Goal: Check status: Check status

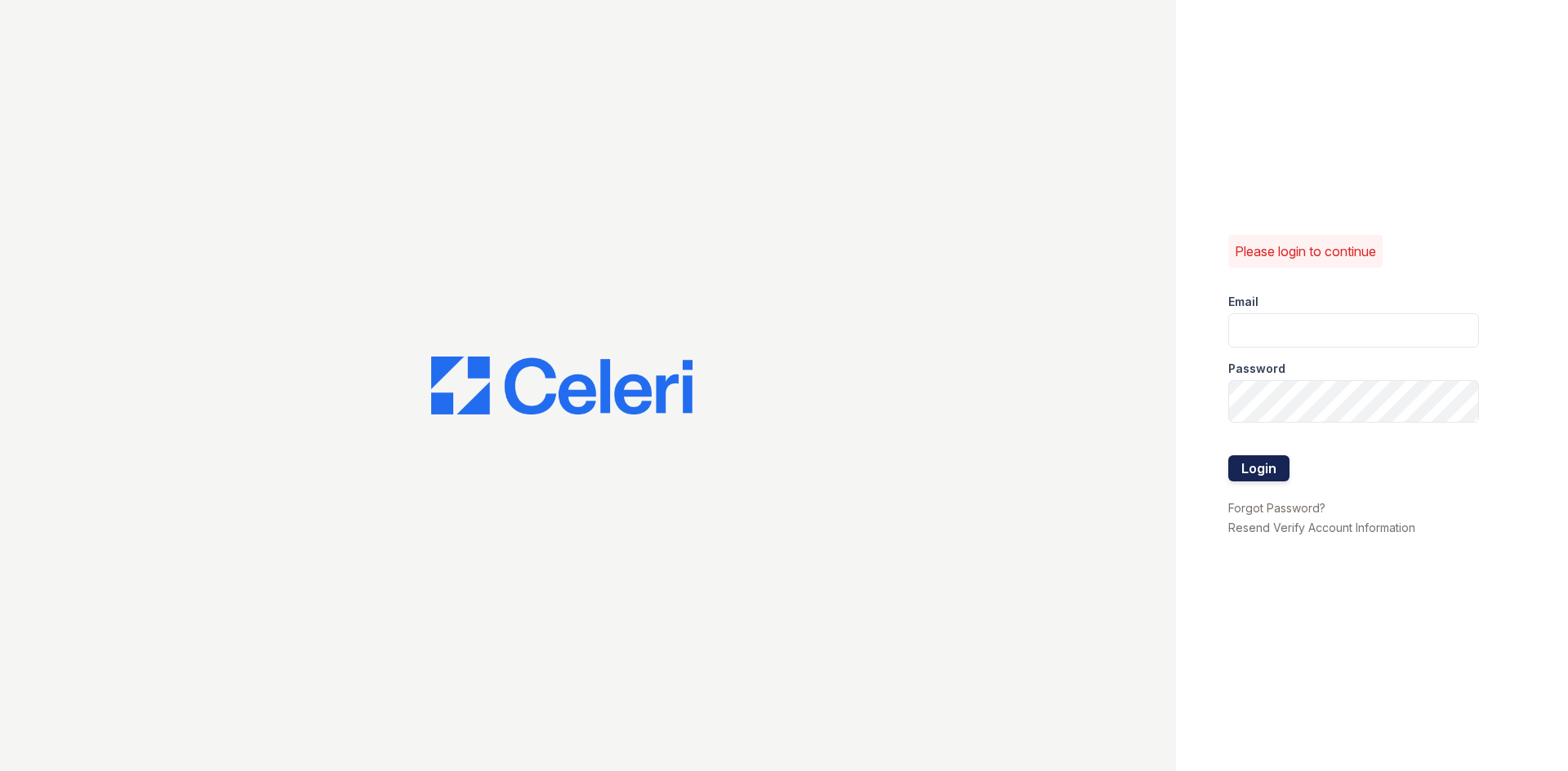
type input "springparc.am@cafmanagement.com"
click at [1289, 482] on button "Login" at bounding box center [1258, 469] width 61 height 26
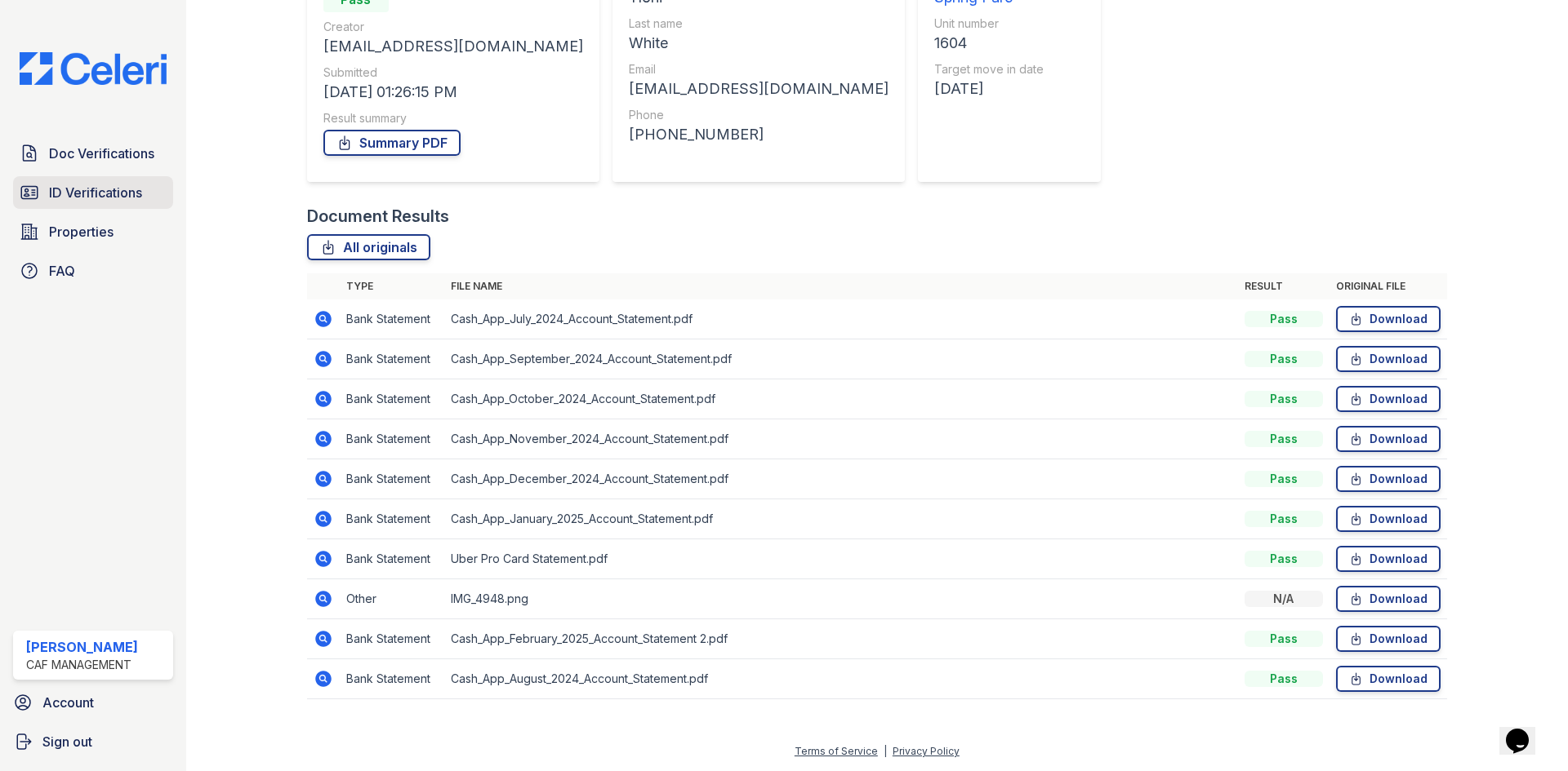
click at [142, 203] on span "ID Verifications" at bounding box center [95, 192] width 93 height 20
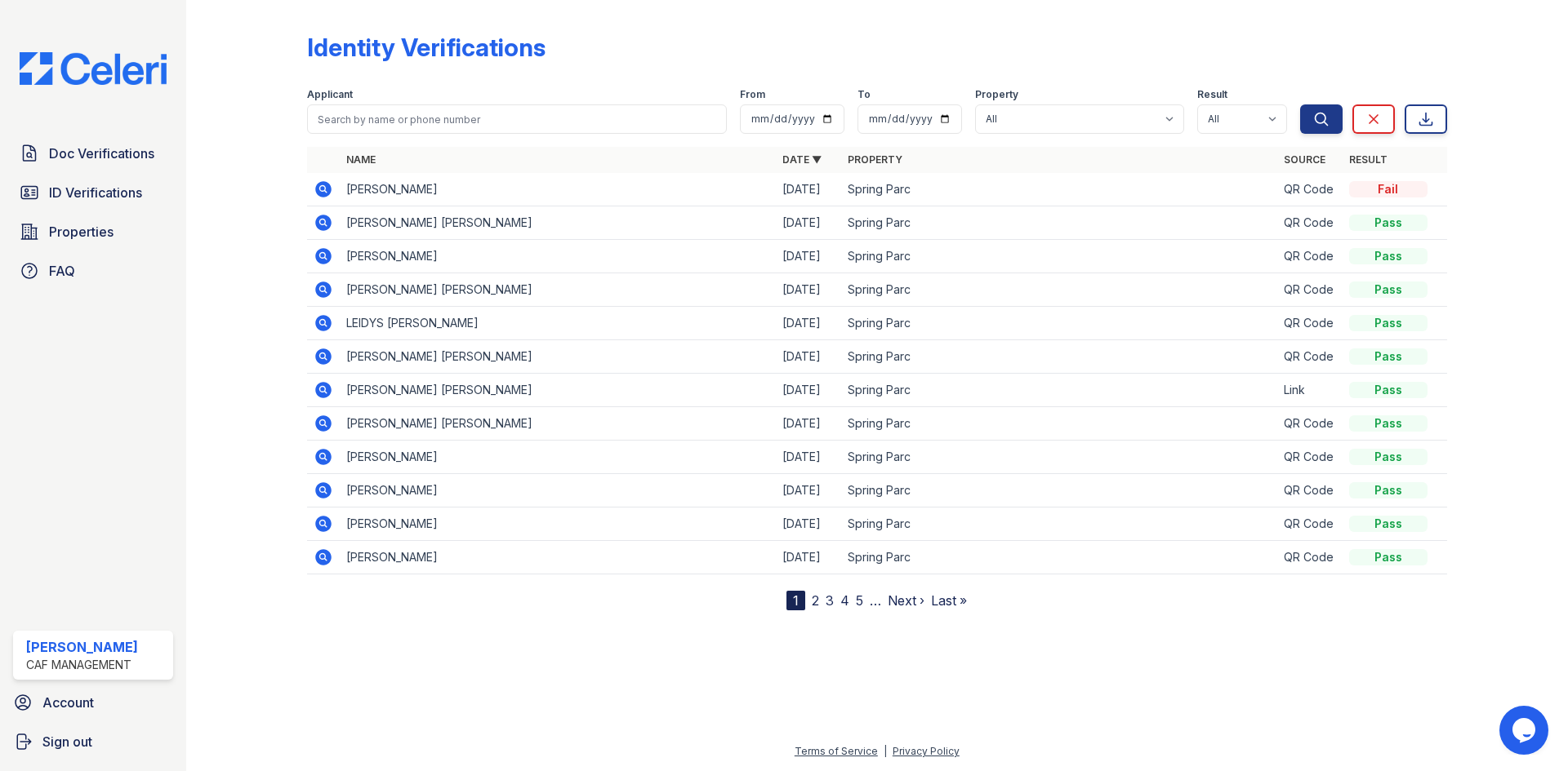
click at [331, 197] on icon at bounding box center [323, 189] width 17 height 17
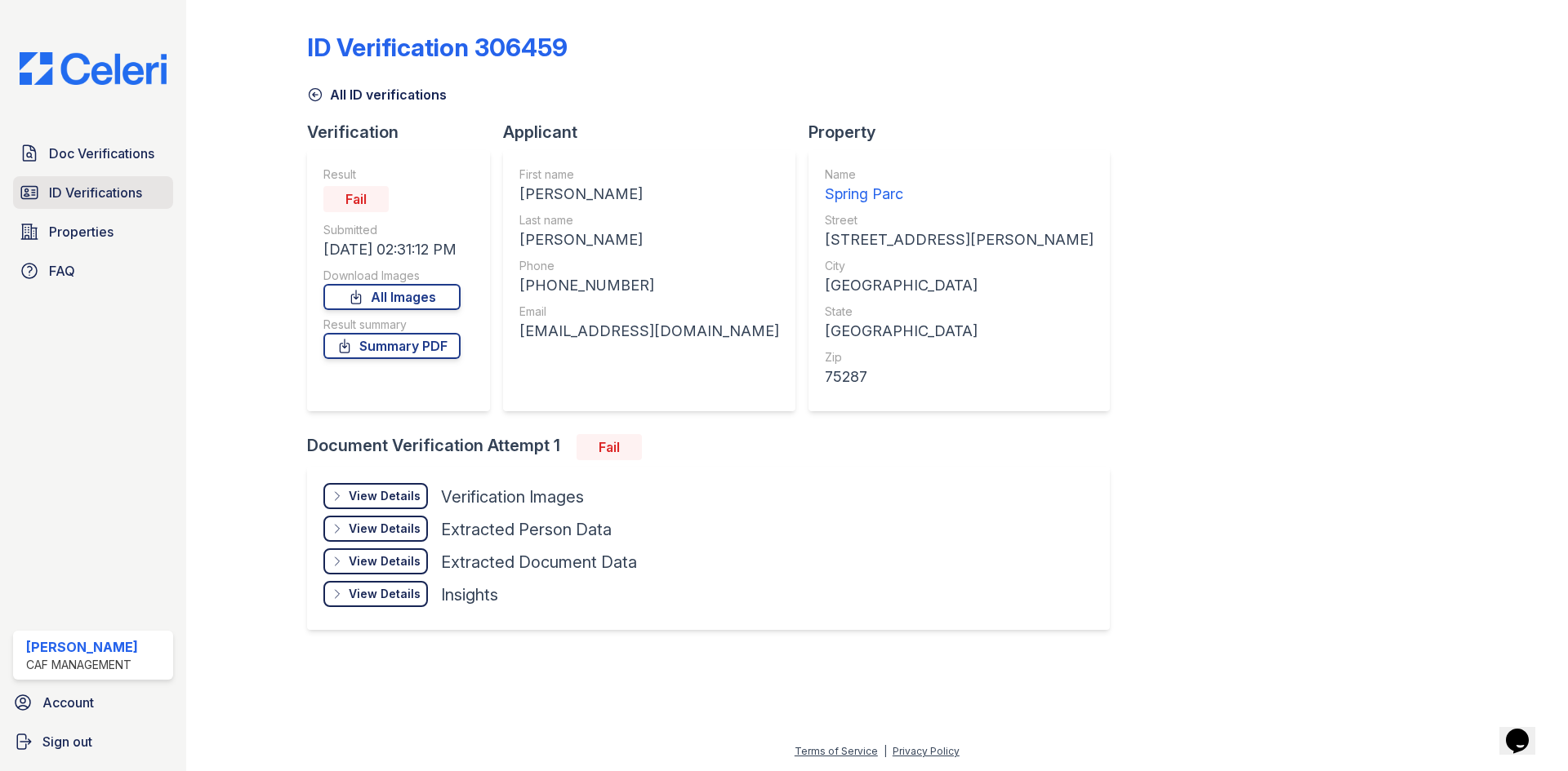
click at [91, 203] on span "ID Verifications" at bounding box center [95, 192] width 93 height 20
